Goal: Navigation & Orientation: Find specific page/section

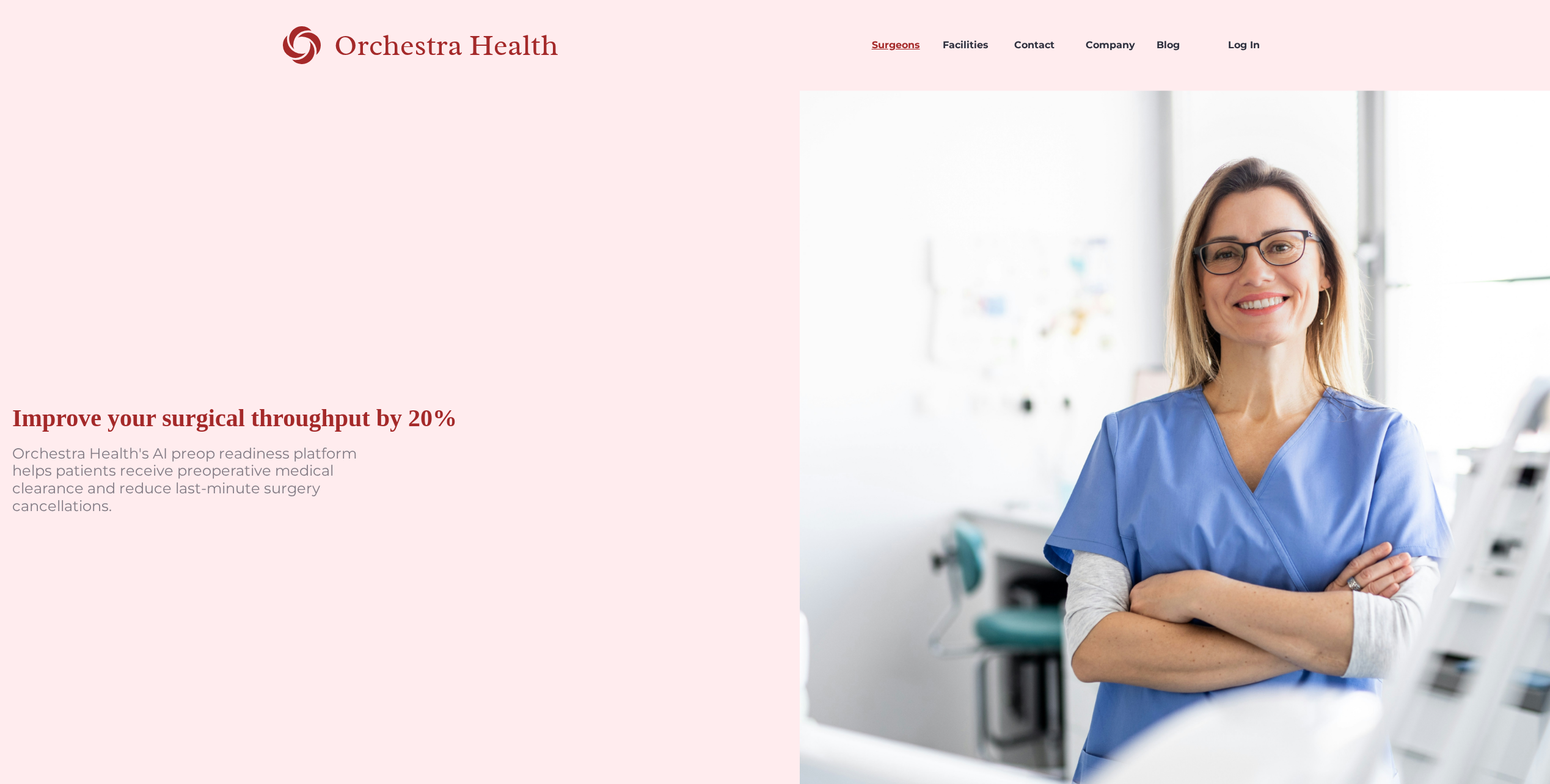
click at [878, 47] on link "Surgeons" at bounding box center [898, 45] width 71 height 41
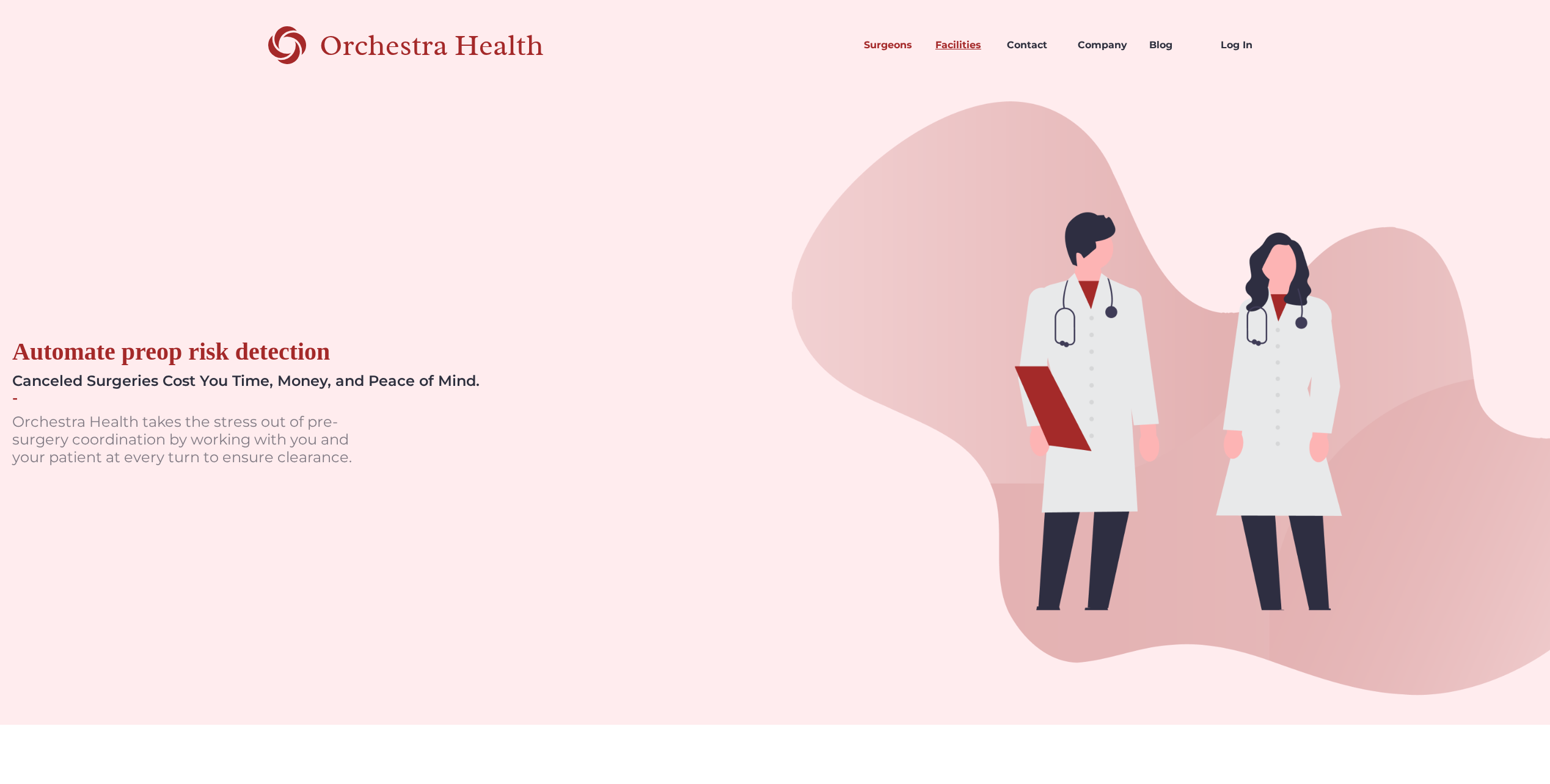
click at [978, 40] on link "Facilities" at bounding box center [961, 45] width 71 height 41
